Goal: Task Accomplishment & Management: Manage account settings

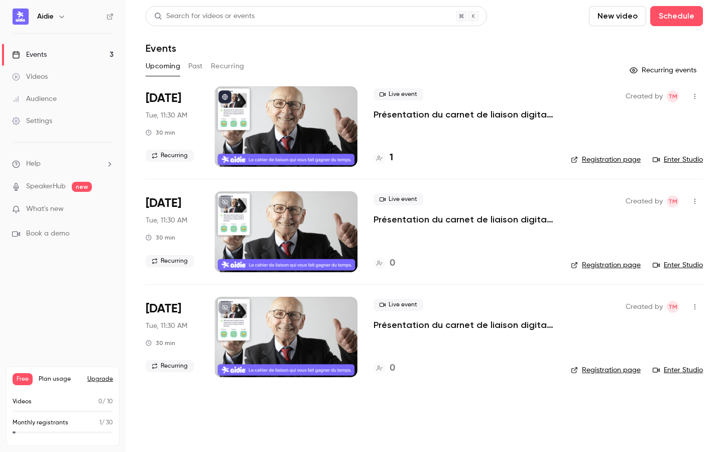
click at [407, 116] on p "Présentation du carnet de liaison digital Aidie" at bounding box center [464, 114] width 181 height 12
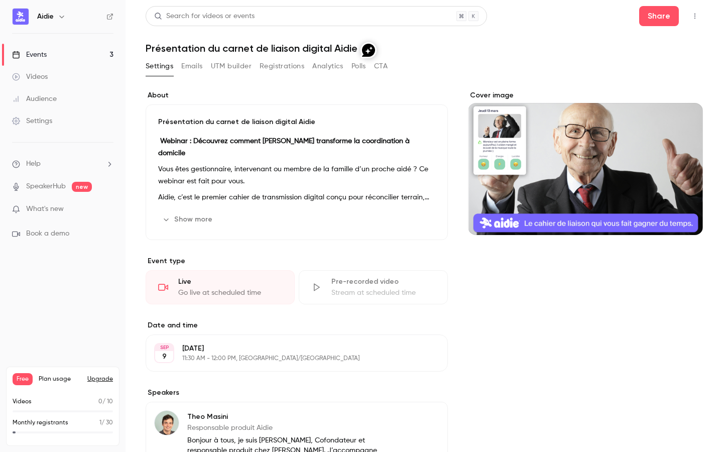
click at [195, 65] on button "Emails" at bounding box center [191, 66] width 21 height 16
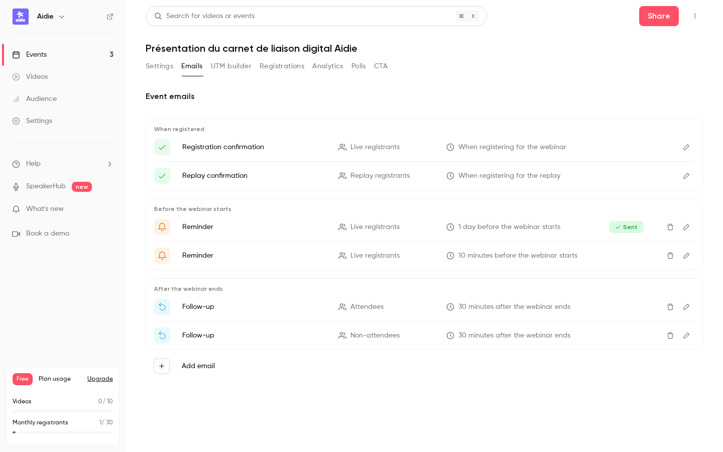
click at [158, 66] on button "Settings" at bounding box center [160, 66] width 28 height 16
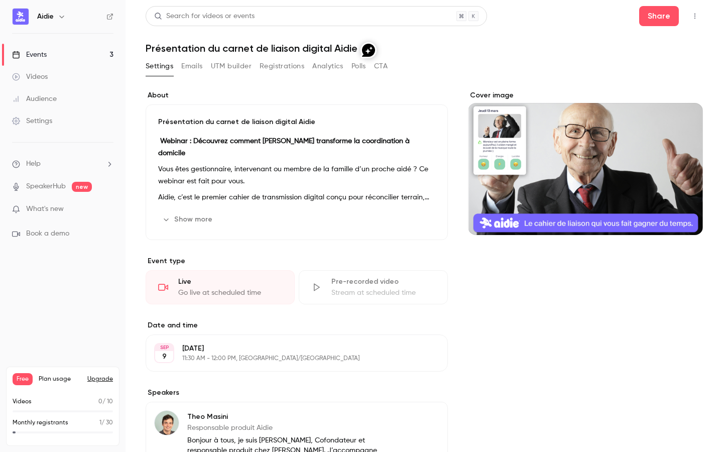
click at [178, 224] on button "Show more" at bounding box center [188, 219] width 60 height 16
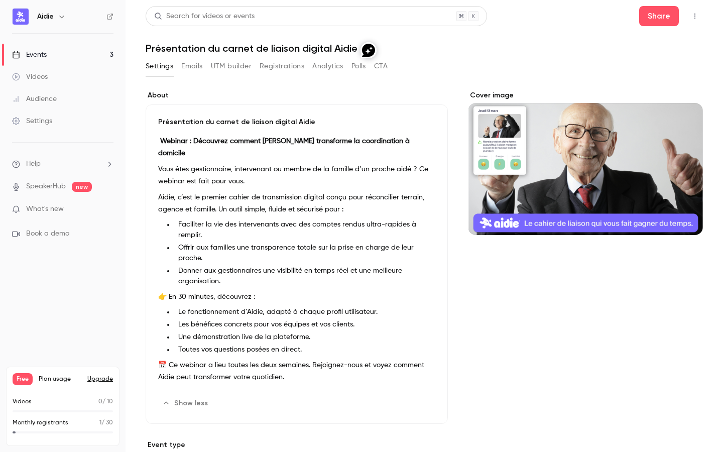
click at [39, 104] on link "Audience" at bounding box center [63, 99] width 126 height 22
